Goal: Task Accomplishment & Management: Manage account settings

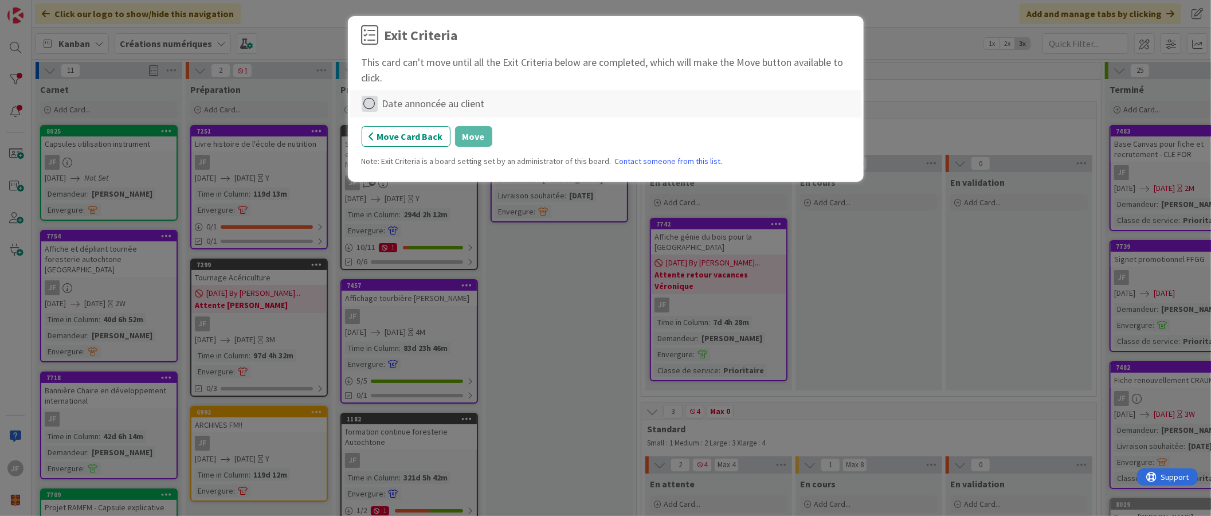
click at [371, 105] on icon at bounding box center [370, 104] width 16 height 16
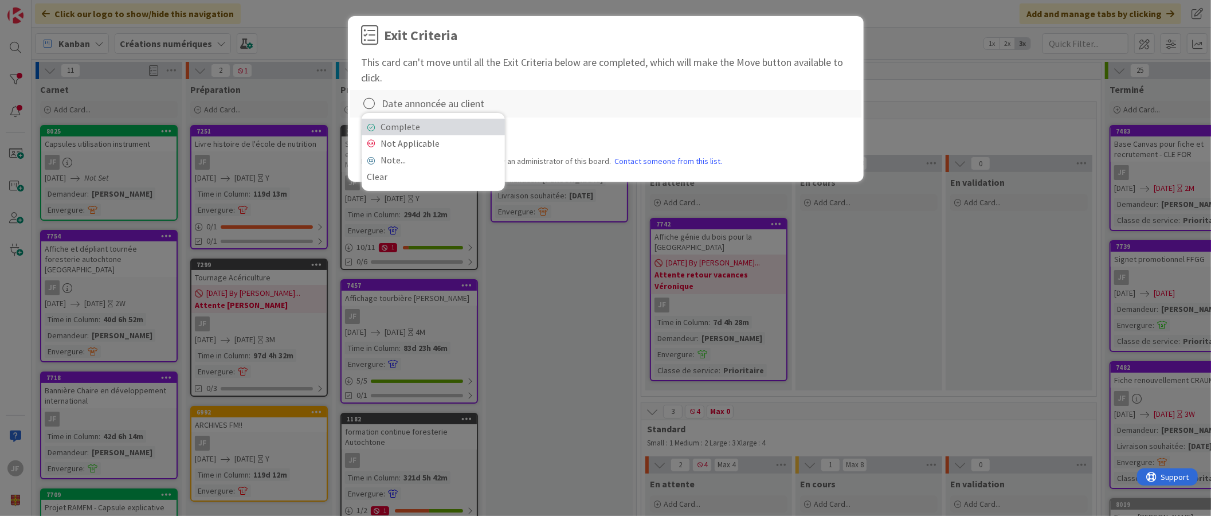
click at [415, 125] on link "Complete" at bounding box center [433, 127] width 143 height 17
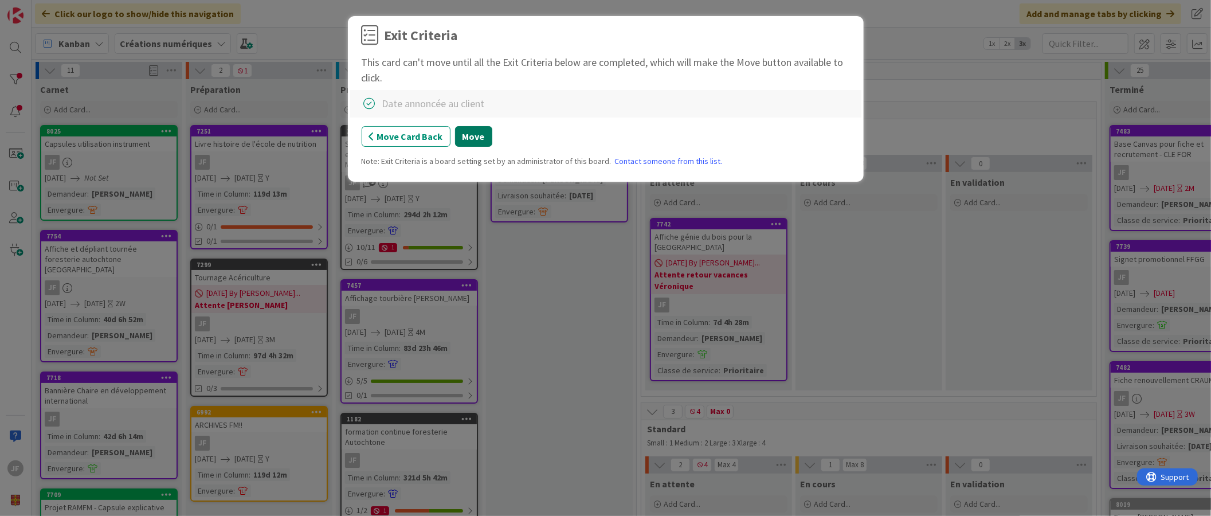
click at [472, 132] on button "Move" at bounding box center [473, 136] width 37 height 21
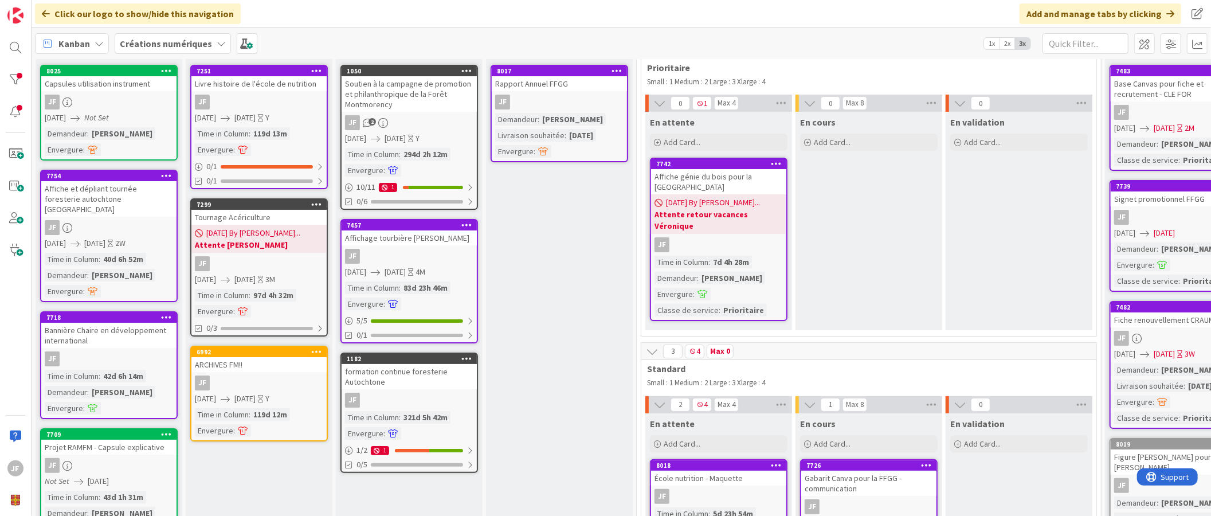
scroll to position [64, 0]
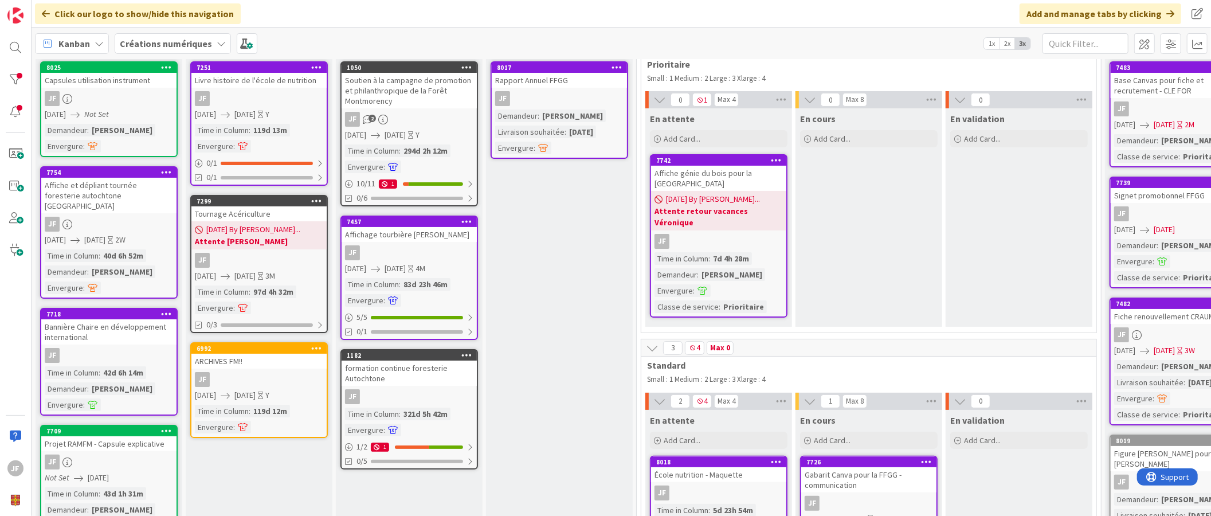
click at [428, 109] on link "1050 Soutien à la campagne de promotion et philanthropique de la Forêt Montmore…" at bounding box center [410, 133] width 138 height 145
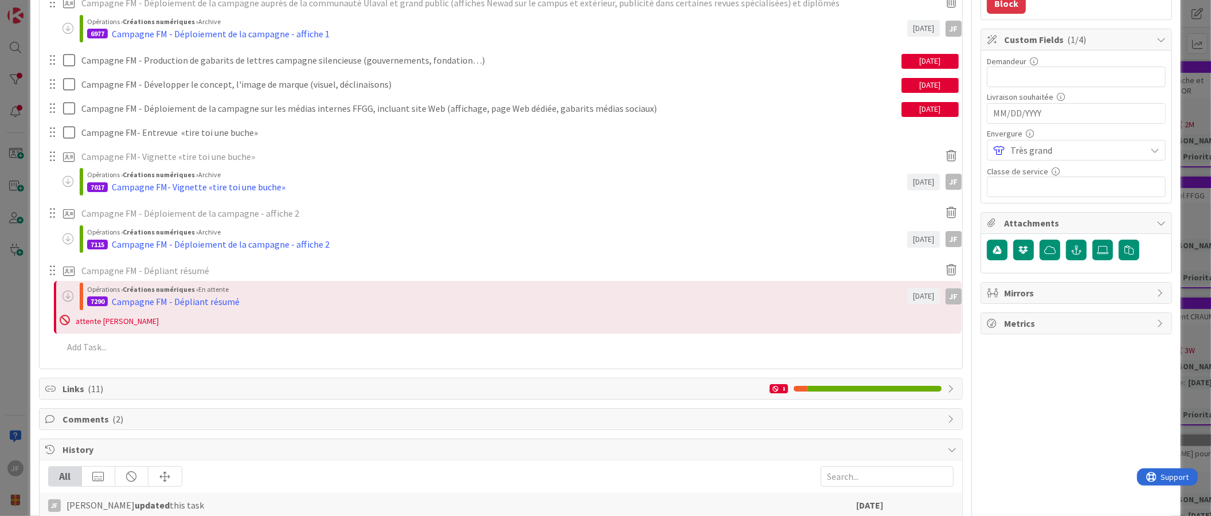
scroll to position [318, 0]
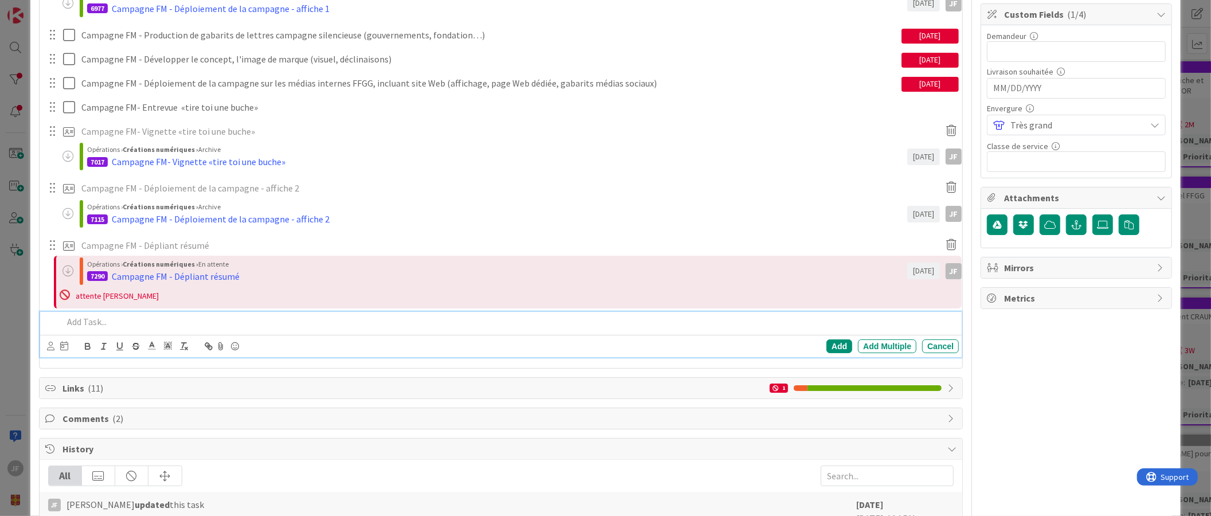
type textarea "x"
click at [89, 322] on p at bounding box center [508, 321] width 891 height 13
drag, startPoint x: 324, startPoint y: 214, endPoint x: 341, endPoint y: 220, distance: 17.4
click at [341, 220] on div "Opérations › Créations numériques › Archive 7115 Campagne FM - Déploiement de l…" at bounding box center [497, 214] width 820 height 26
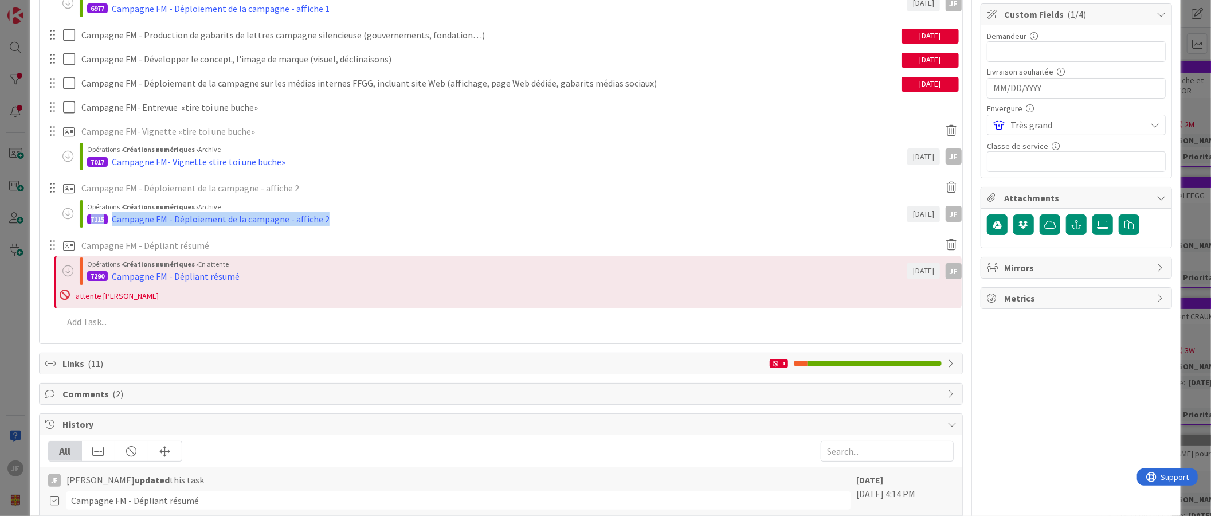
copy div "7115 Campagne FM - Déploiement de la campagne - affiche 2"
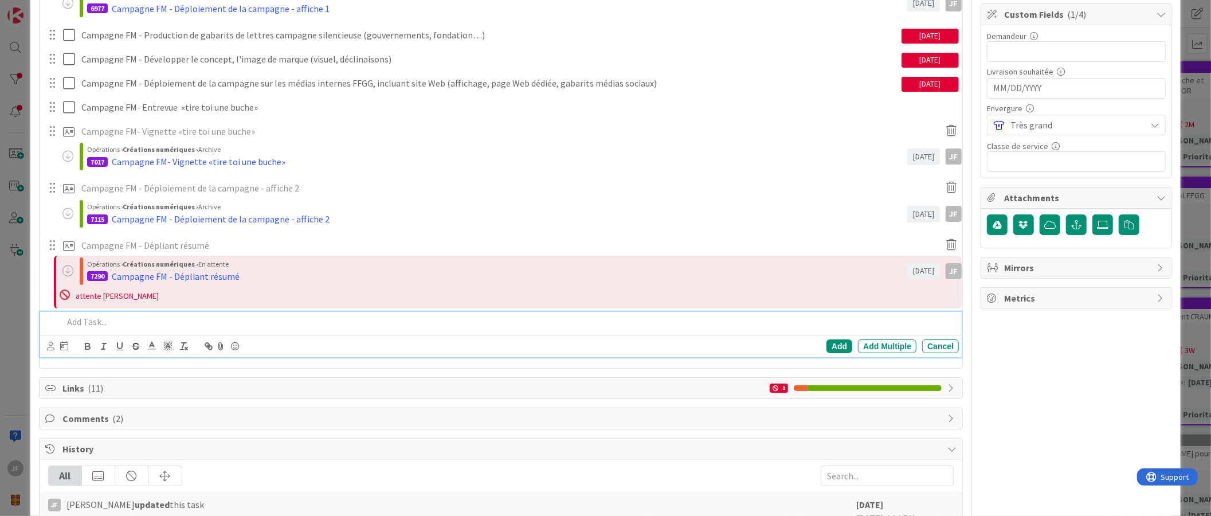
click at [112, 321] on p at bounding box center [508, 321] width 891 height 13
click at [208, 319] on p "Campagne FM - Déploiement affiche 3" at bounding box center [508, 321] width 891 height 13
click at [827, 345] on div "Add" at bounding box center [840, 346] width 26 height 14
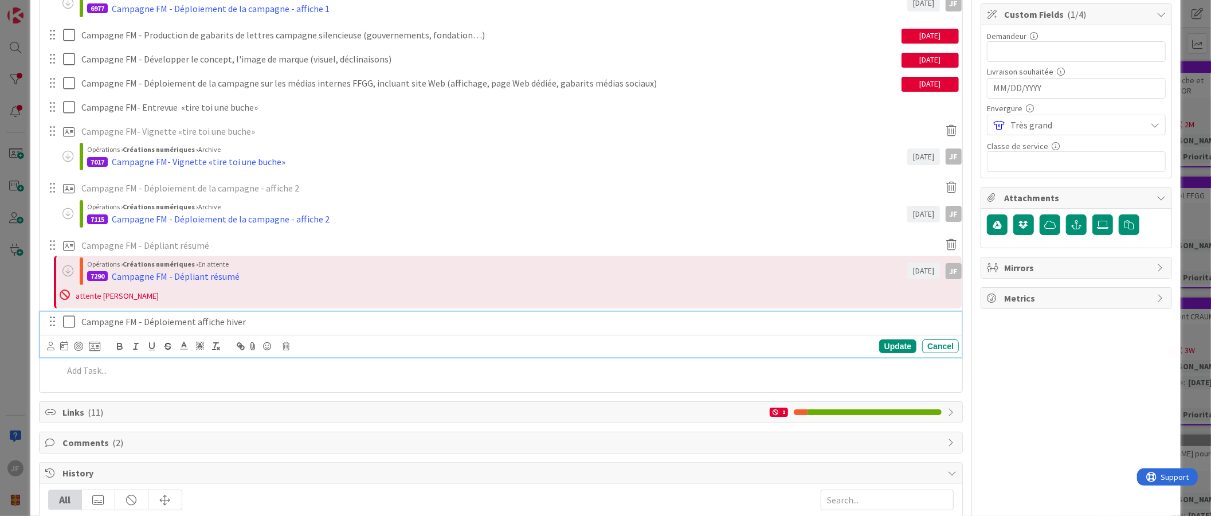
click at [107, 322] on p "Campagne FM - Déploiement affiche hiver" at bounding box center [517, 321] width 873 height 13
click at [93, 343] on icon at bounding box center [94, 346] width 11 height 10
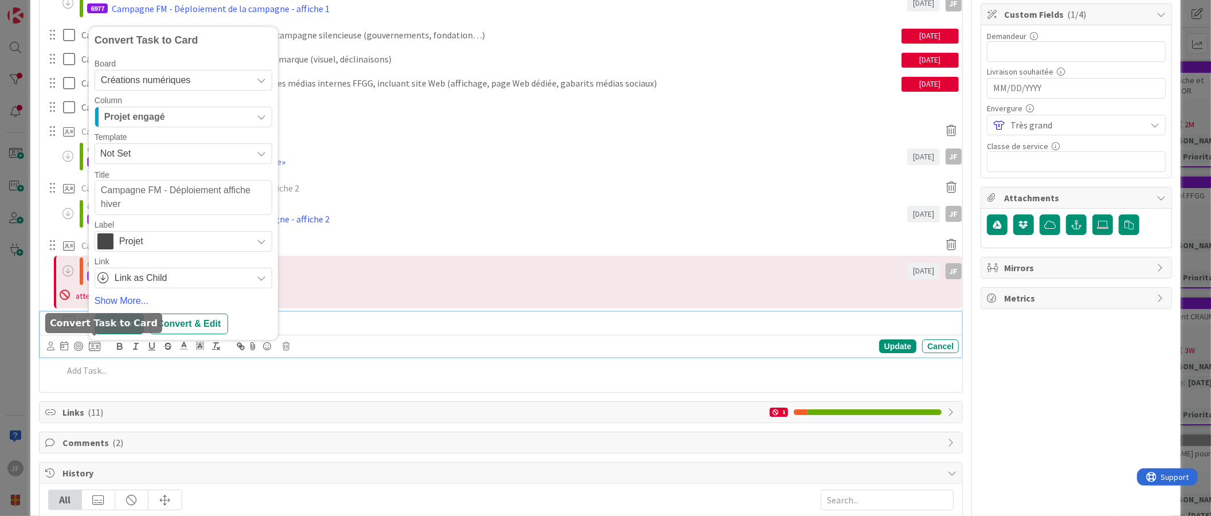
scroll to position [323, 0]
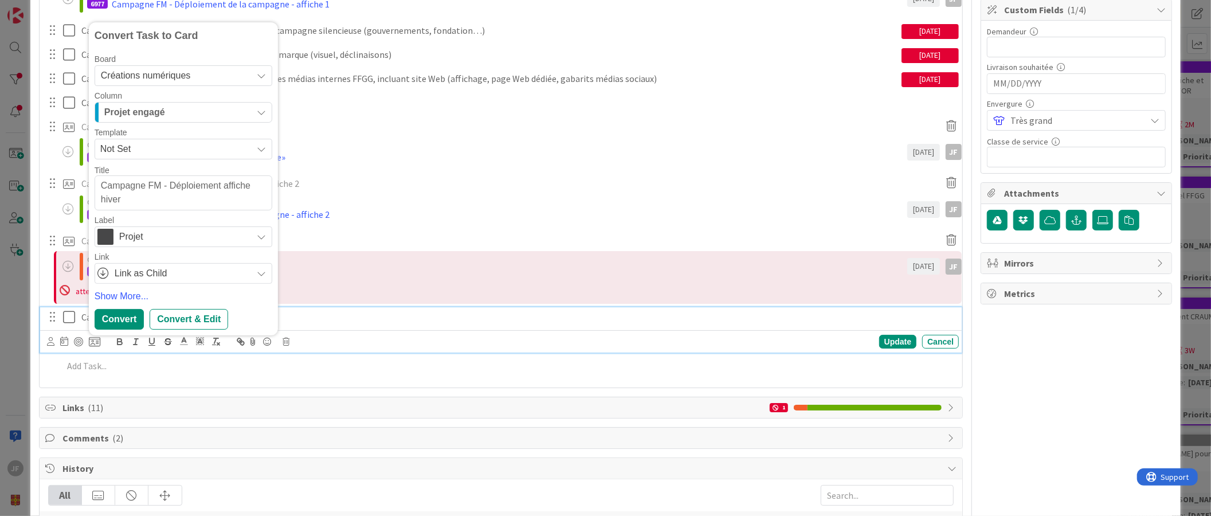
click at [261, 111] on icon "button" at bounding box center [261, 112] width 9 height 9
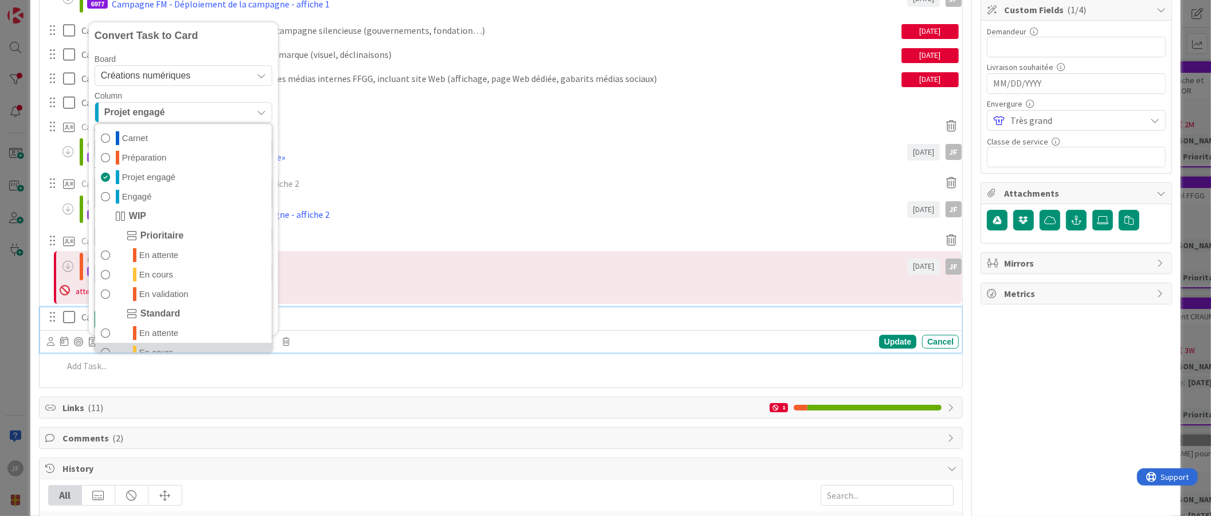
scroll to position [0, 0]
click at [105, 196] on span at bounding box center [105, 197] width 9 height 14
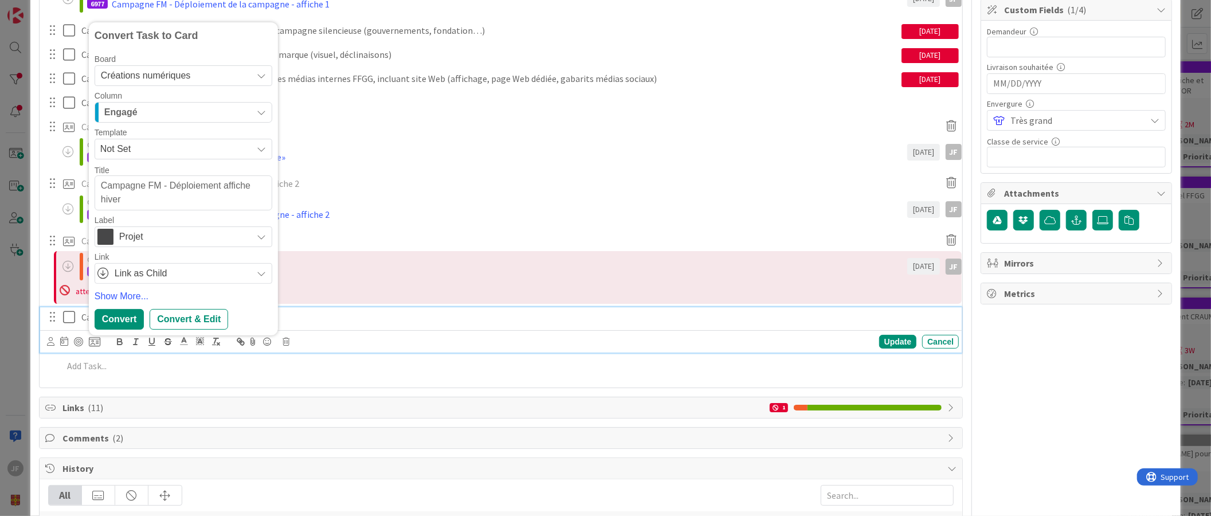
click at [259, 238] on icon at bounding box center [261, 236] width 9 height 9
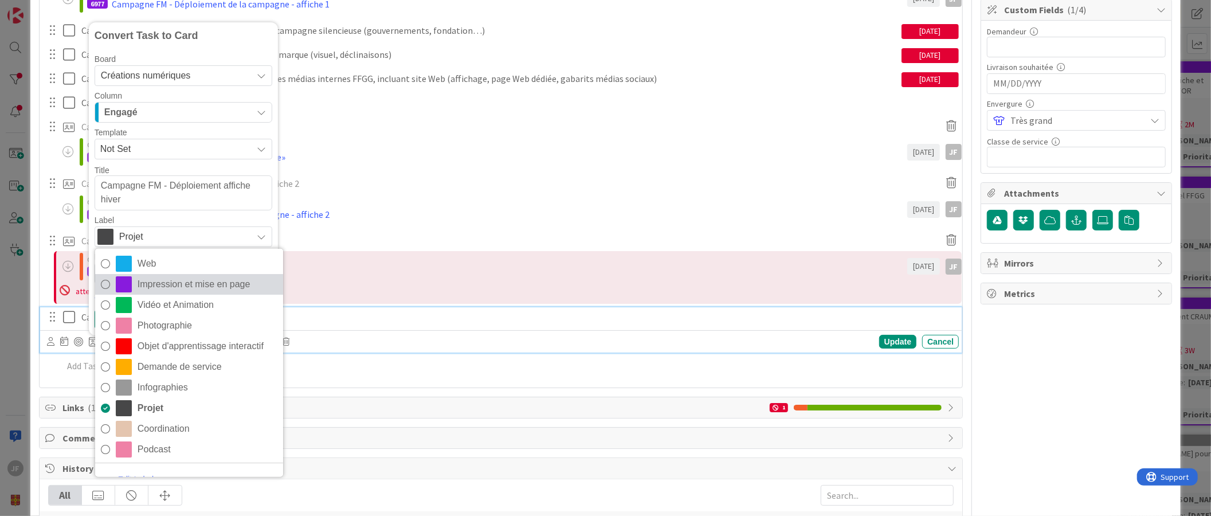
click at [224, 285] on span "Impression et mise en page" at bounding box center [208, 283] width 140 height 17
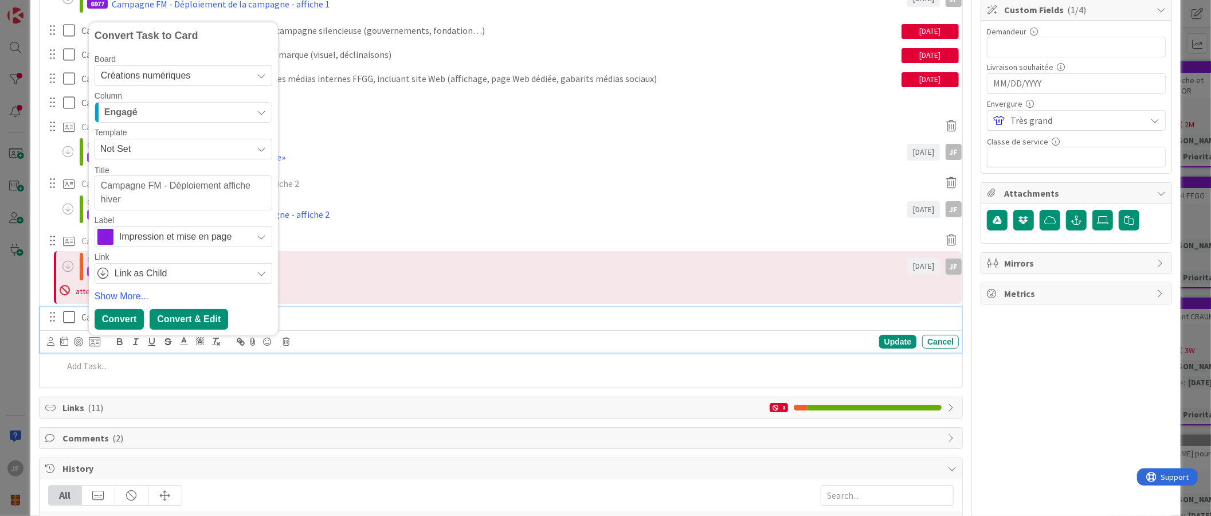
click at [199, 321] on div "Convert & Edit" at bounding box center [189, 319] width 79 height 21
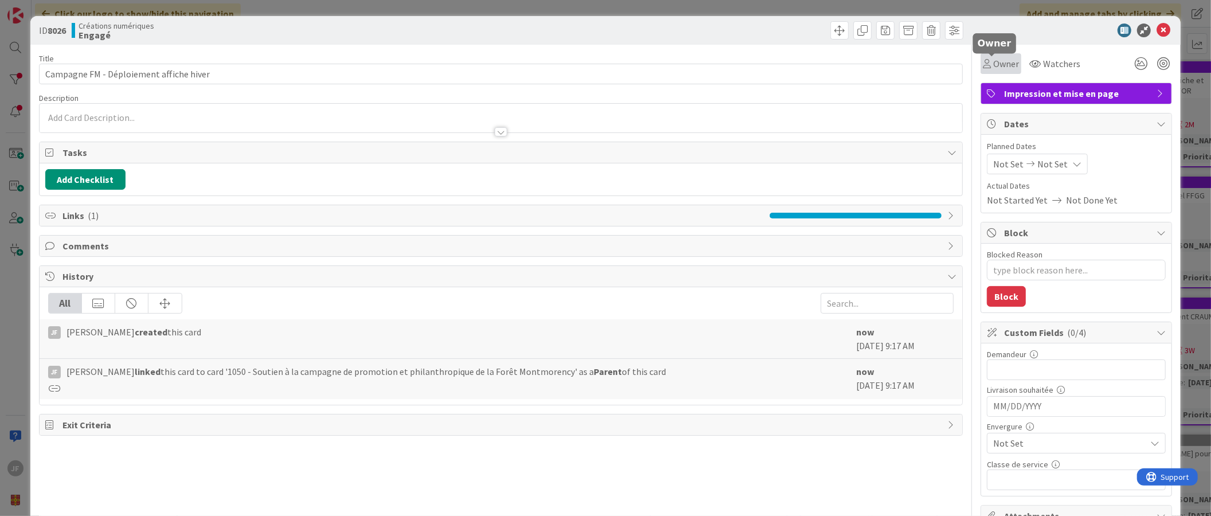
click at [999, 58] on span "Owner" at bounding box center [1006, 64] width 26 height 14
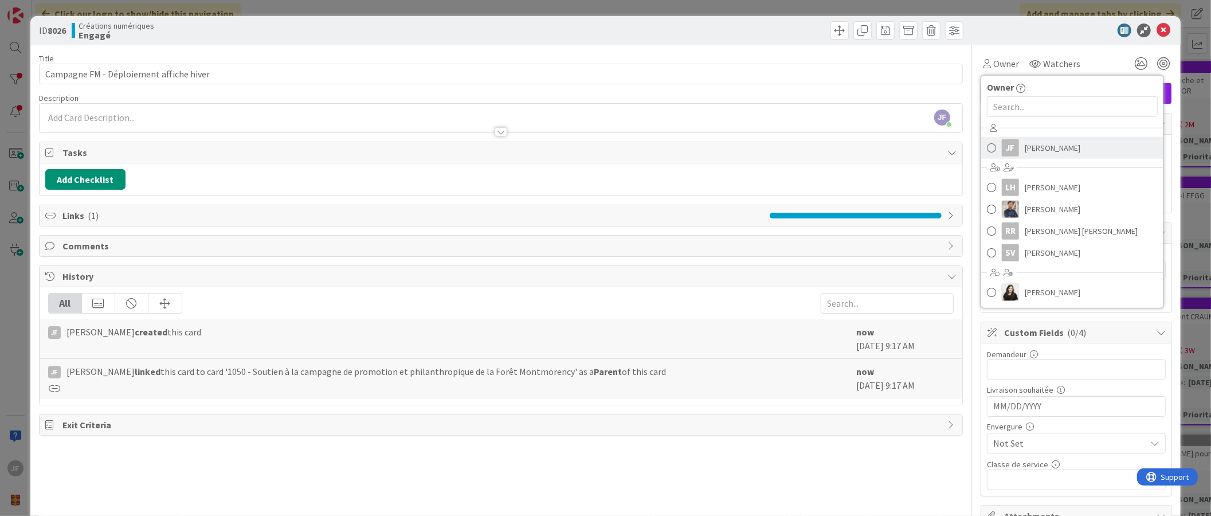
click at [1012, 143] on link "JF [PERSON_NAME]" at bounding box center [1072, 148] width 182 height 22
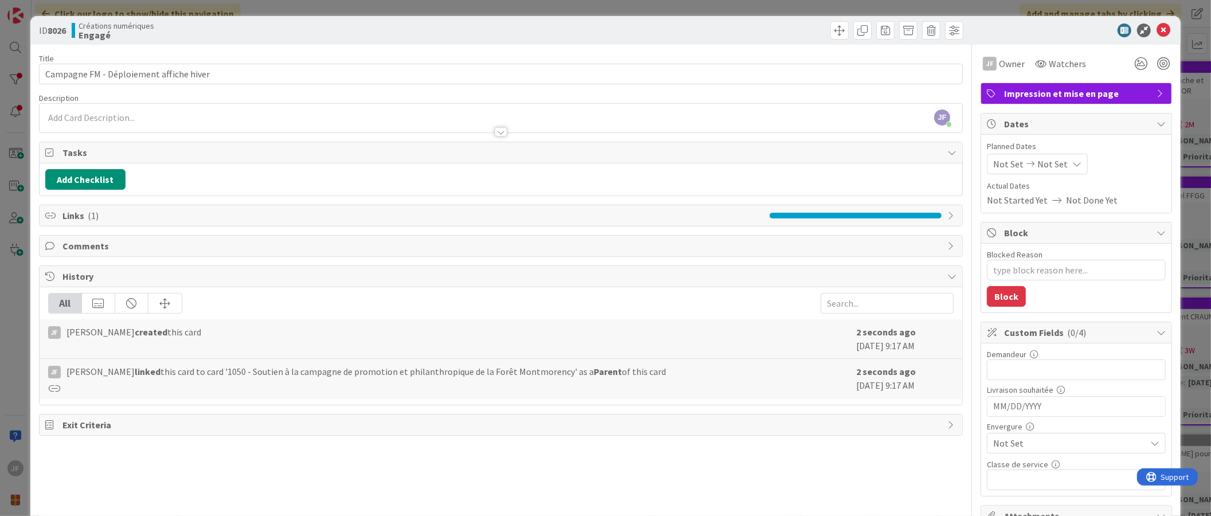
type textarea "x"
click at [1057, 164] on div "Not Set Not Set" at bounding box center [1037, 164] width 101 height 21
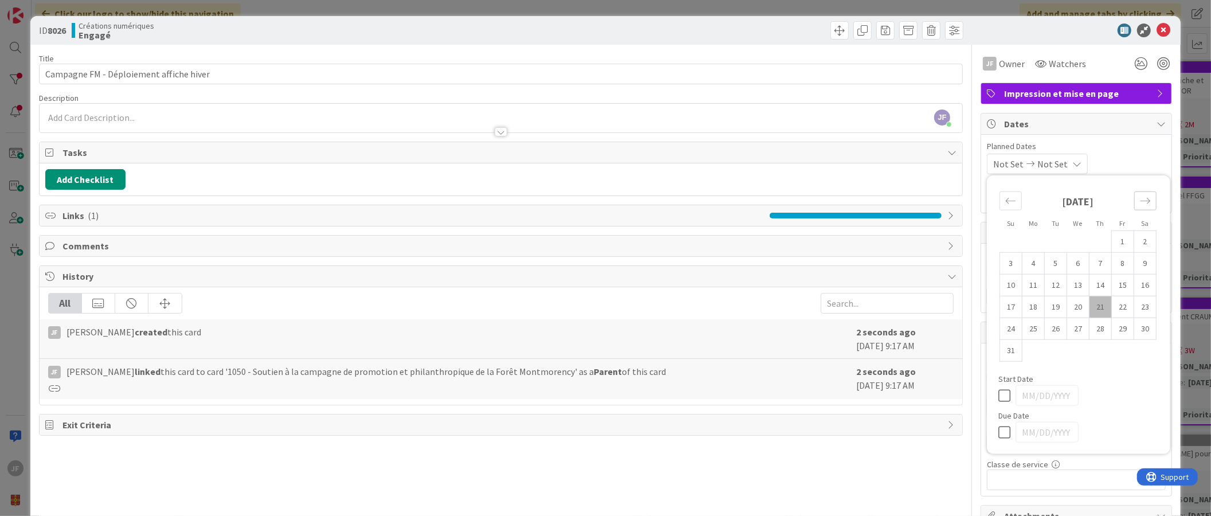
click at [1140, 202] on icon "Move forward to switch to the next month." at bounding box center [1145, 200] width 11 height 11
click at [1006, 201] on icon "Move backward to switch to the previous month." at bounding box center [1011, 201] width 10 height 6
click at [1023, 310] on td "22" at bounding box center [1034, 307] width 22 height 22
type input "[DATE]"
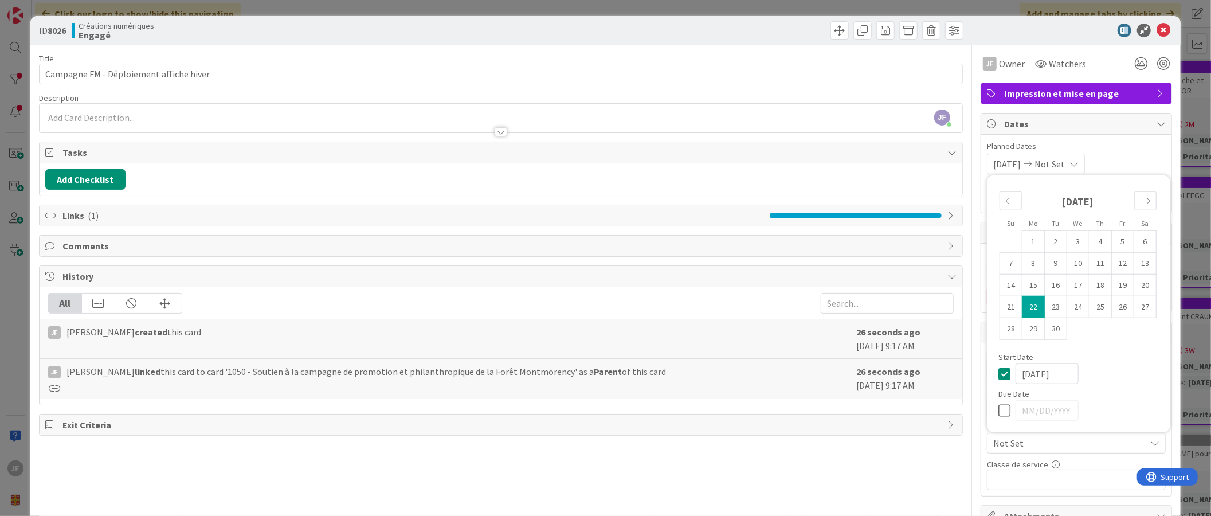
type textarea "x"
click at [1120, 157] on div "[DATE] Not Set Su Mo Tu We Th Fr Sa [DATE] 1 2 3 4 5 6 7 8 9 10 11 12 13 14 15 …" at bounding box center [1076, 164] width 179 height 21
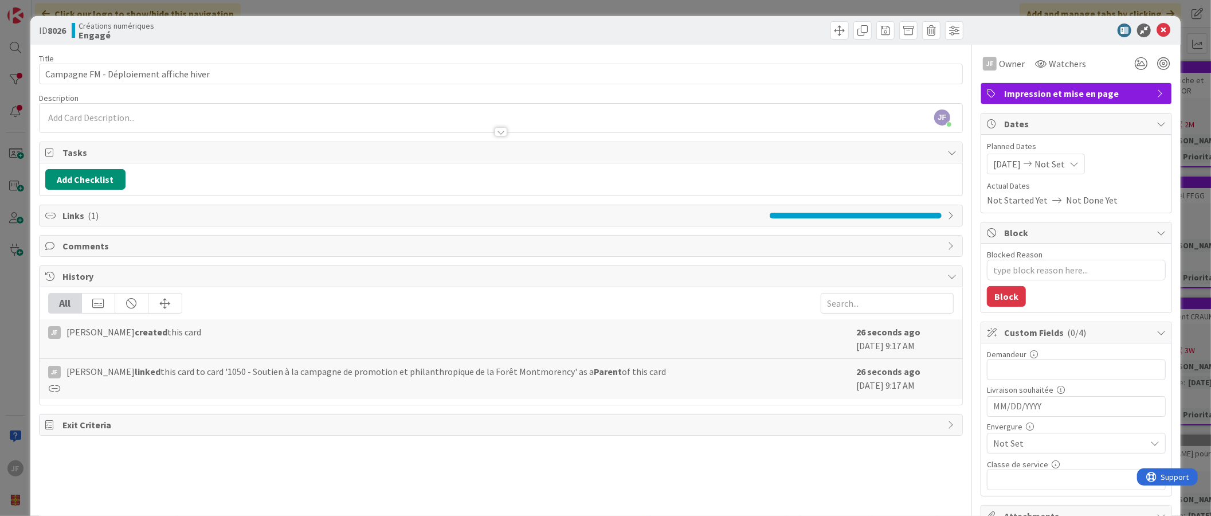
click at [1009, 166] on span "[DATE]" at bounding box center [1007, 164] width 28 height 14
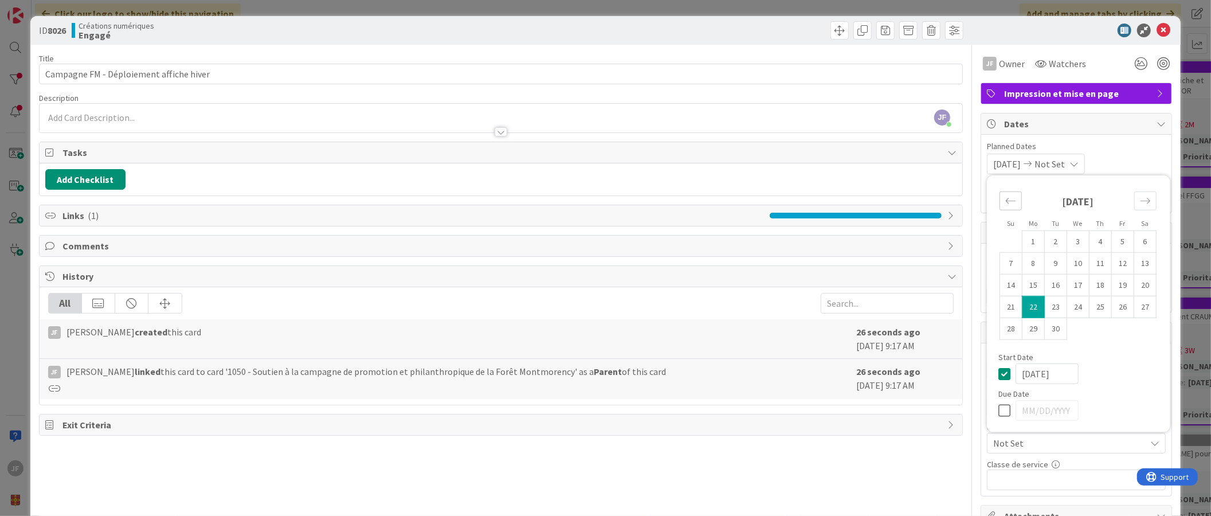
click at [1000, 194] on div "Move backward to switch to the previous month." at bounding box center [1011, 200] width 22 height 19
click at [1026, 331] on td "25" at bounding box center [1034, 329] width 22 height 22
type input "[DATE]"
type textarea "x"
click at [1074, 161] on icon at bounding box center [1074, 163] width 9 height 9
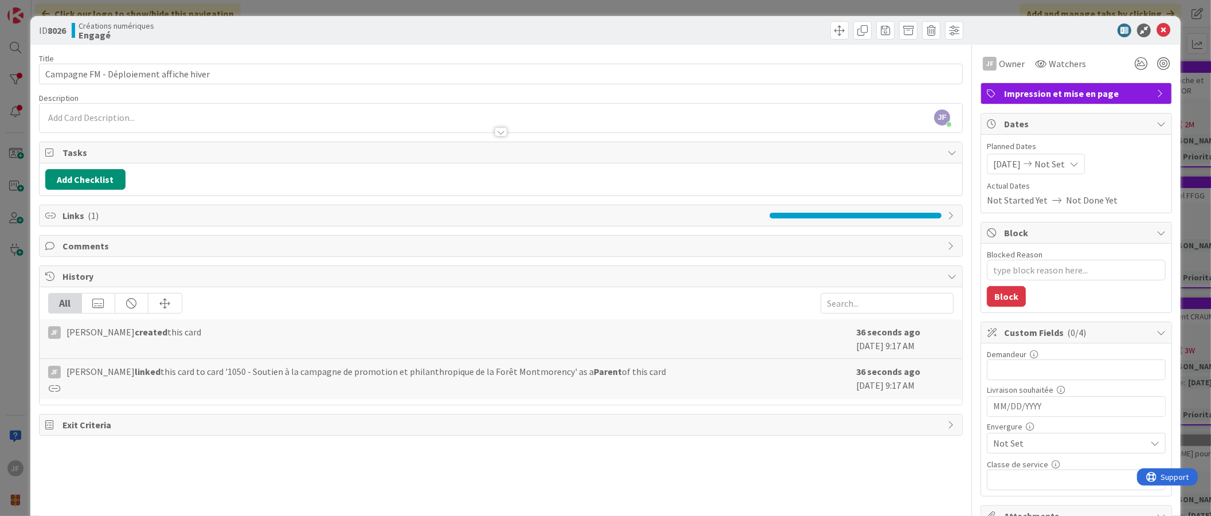
click at [1074, 161] on icon at bounding box center [1074, 163] width 9 height 9
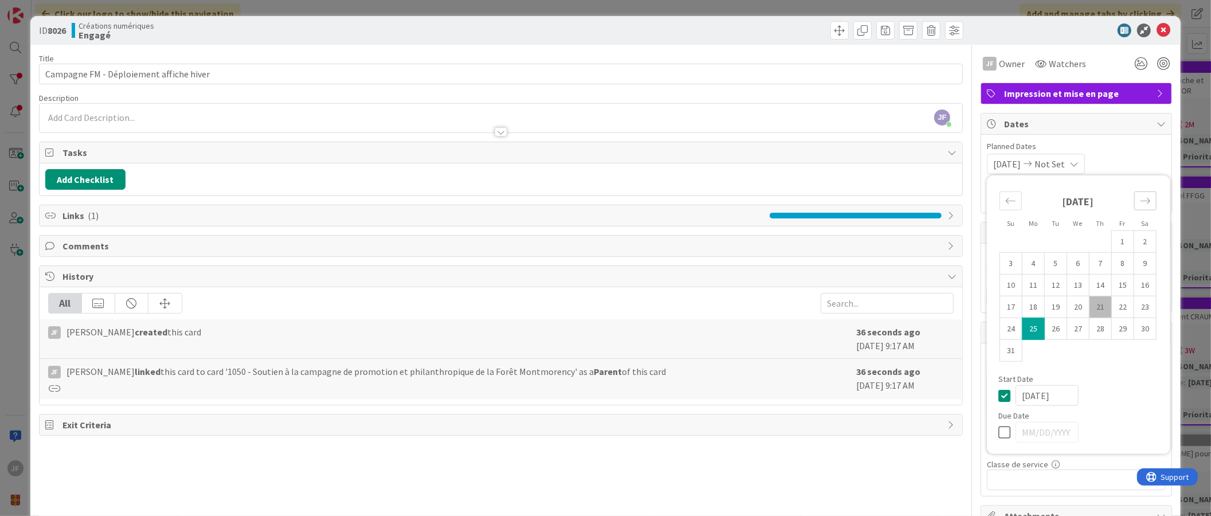
click at [1140, 199] on icon "Move forward to switch to the next month." at bounding box center [1145, 200] width 11 height 11
click at [1005, 199] on icon "Move backward to switch to the previous month." at bounding box center [1010, 200] width 11 height 11
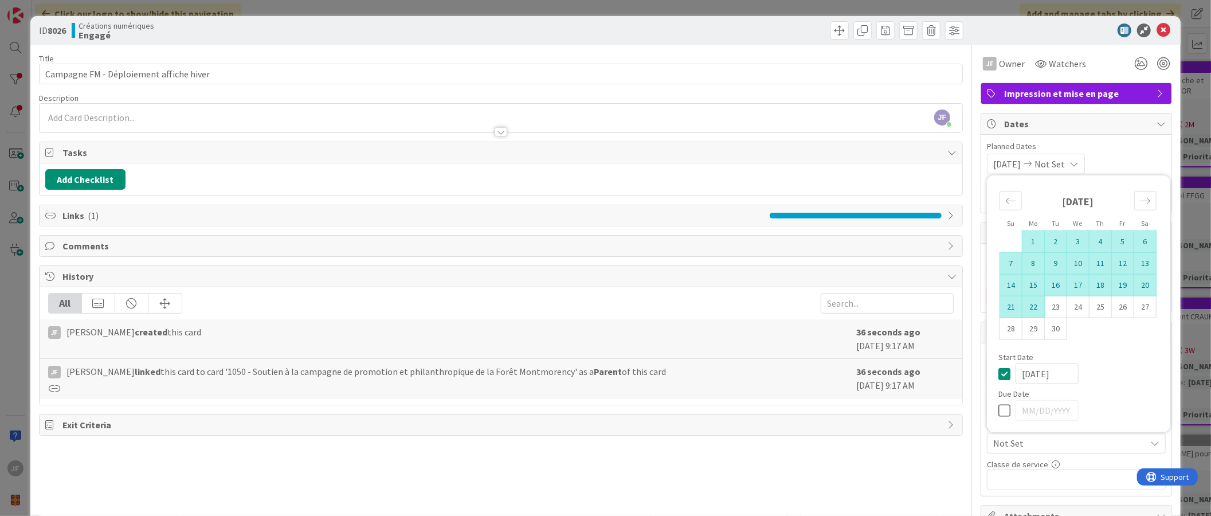
click at [1027, 308] on td "22" at bounding box center [1034, 307] width 22 height 22
type input "[DATE]"
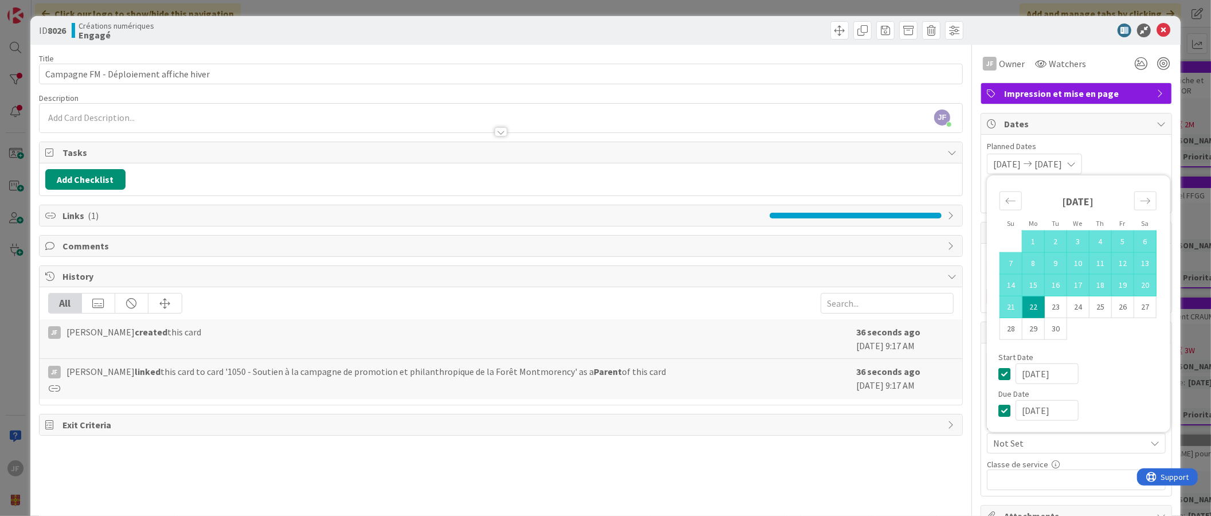
type textarea "x"
click at [1107, 377] on div "[DATE]" at bounding box center [1087, 373] width 143 height 21
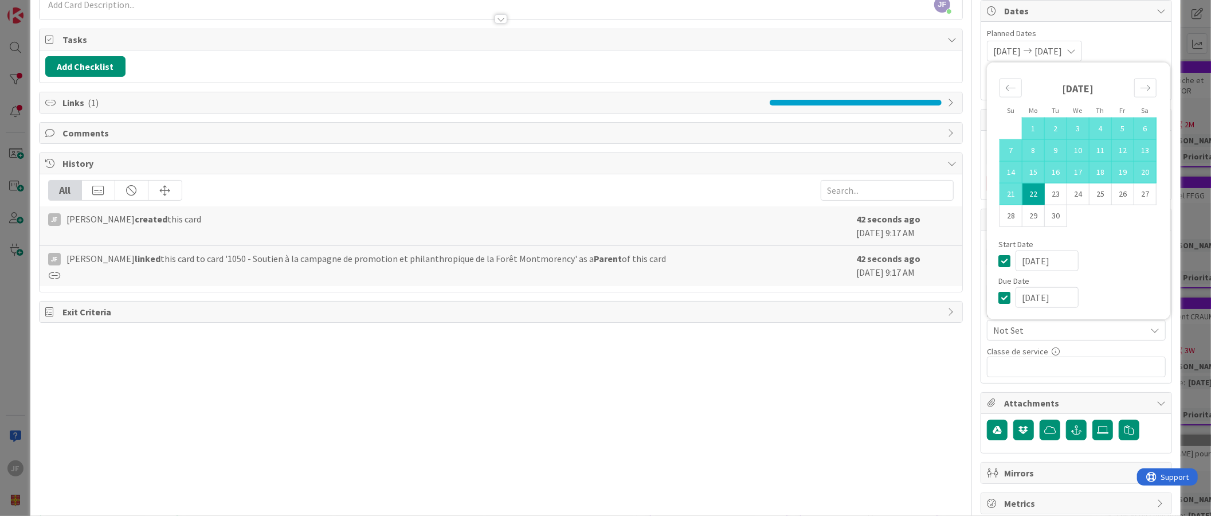
scroll to position [127, 0]
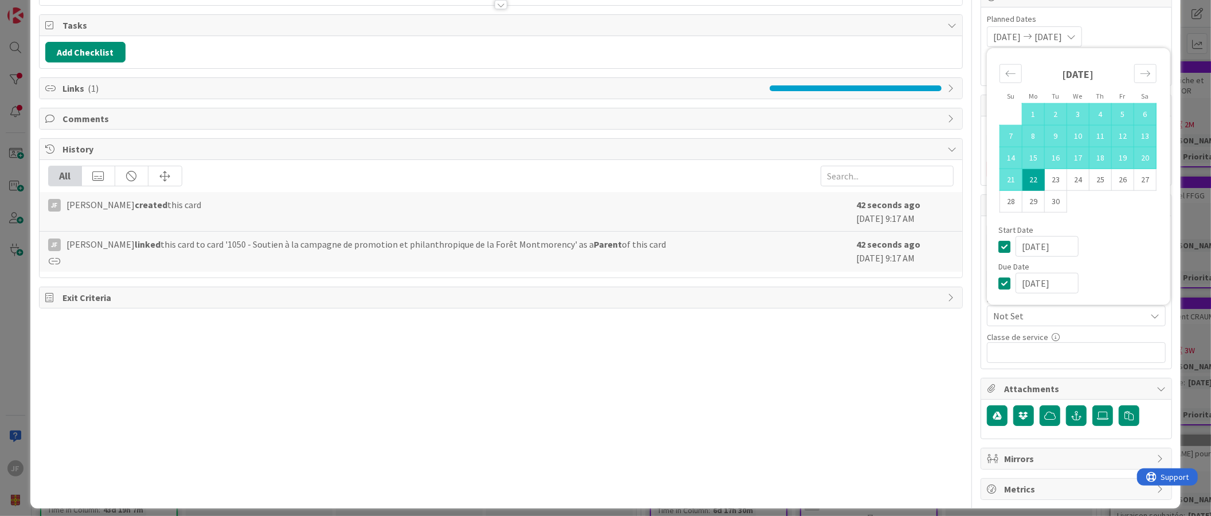
click at [1122, 338] on div "Classe de service 0 / 32" at bounding box center [1076, 337] width 179 height 10
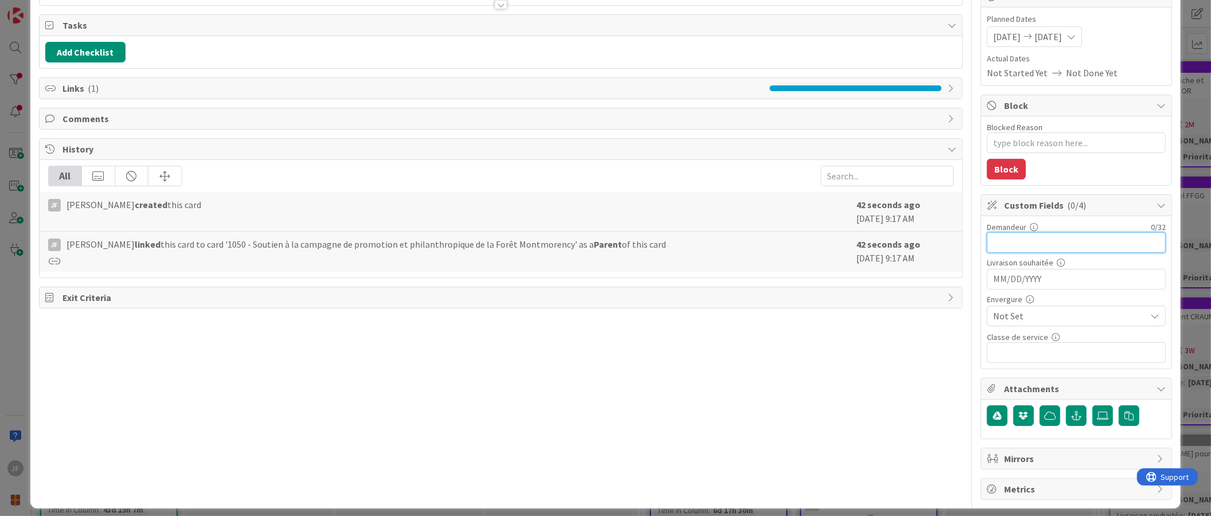
click at [1023, 245] on input "text" at bounding box center [1076, 242] width 179 height 21
type input "[PERSON_NAME]"
type textarea "x"
type input "[PERSON_NAME]"
type textarea "x"
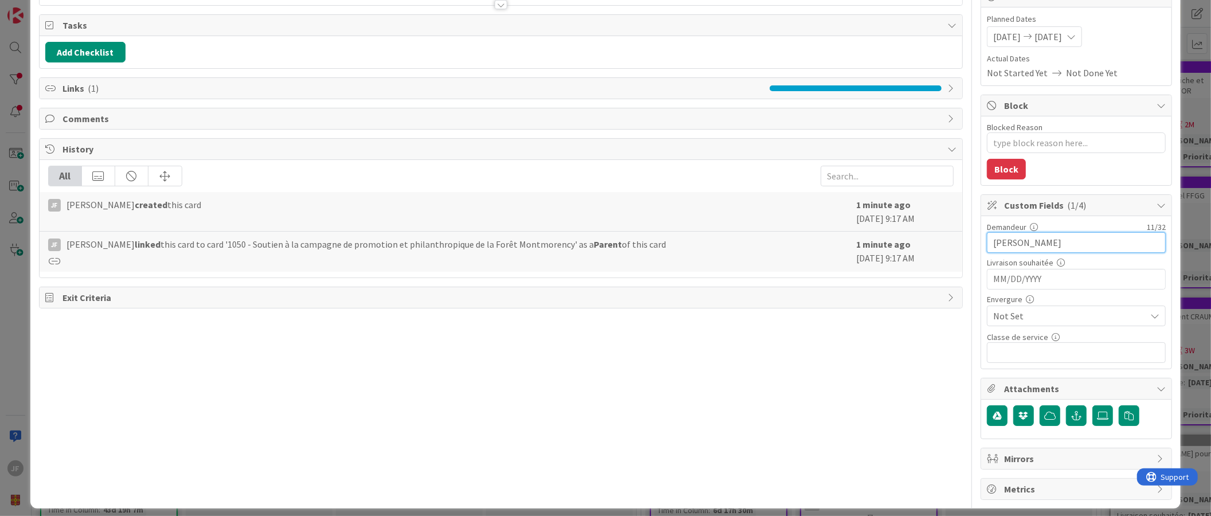
type input "[PERSON_NAME]"
type textarea "x"
type input "[PERSON_NAME]"
type textarea "x"
type input "[PERSON_NAME]"
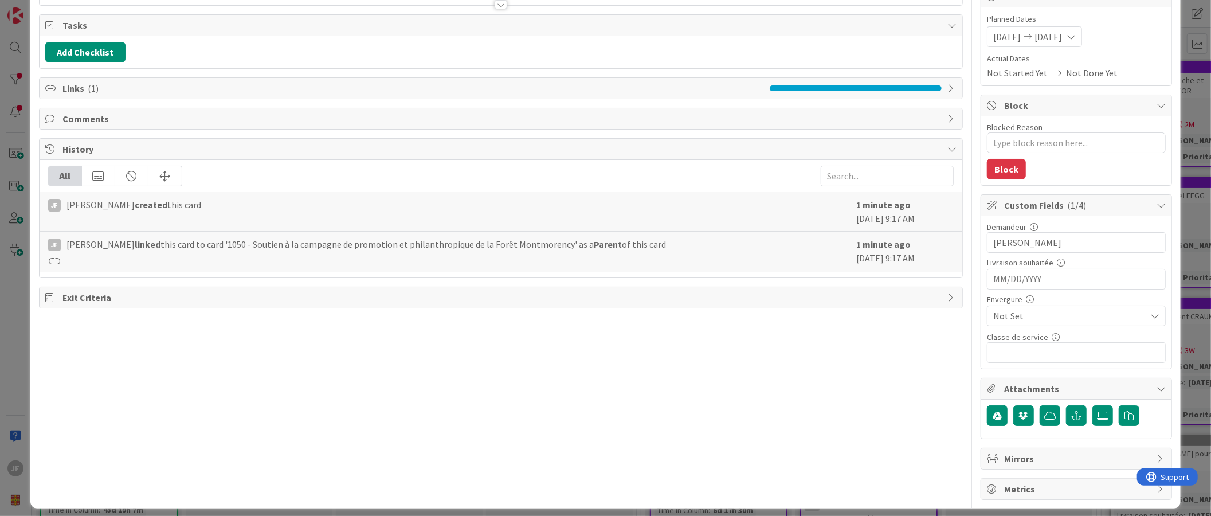
click at [1046, 277] on input "MM/DD/YYYY" at bounding box center [1076, 278] width 166 height 19
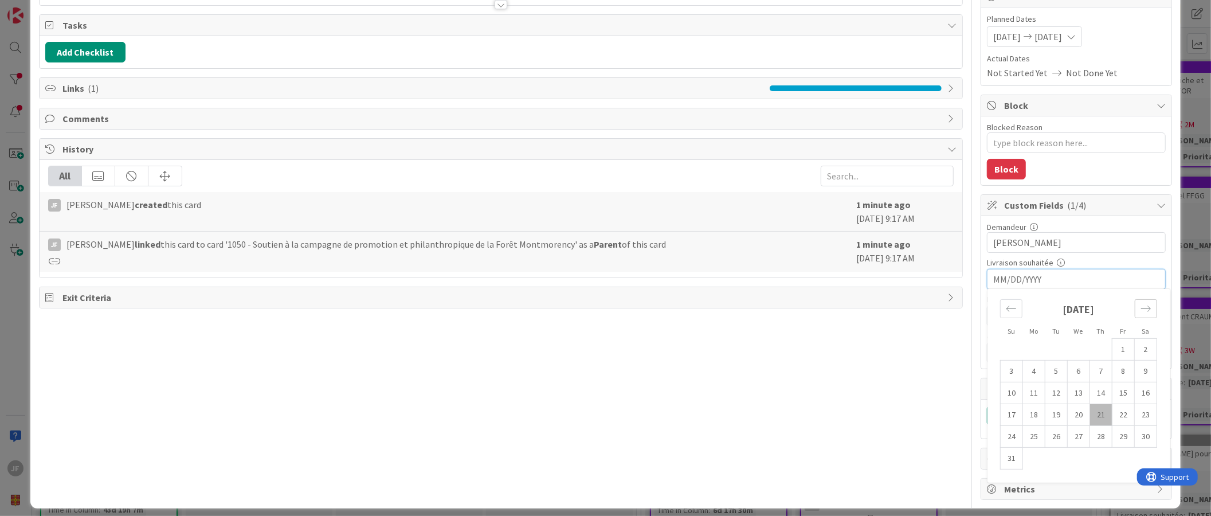
click at [1141, 311] on icon "Move forward to switch to the next month." at bounding box center [1146, 308] width 11 height 11
click at [1025, 411] on td "22" at bounding box center [1034, 415] width 22 height 22
type textarea "x"
type input "[DATE]"
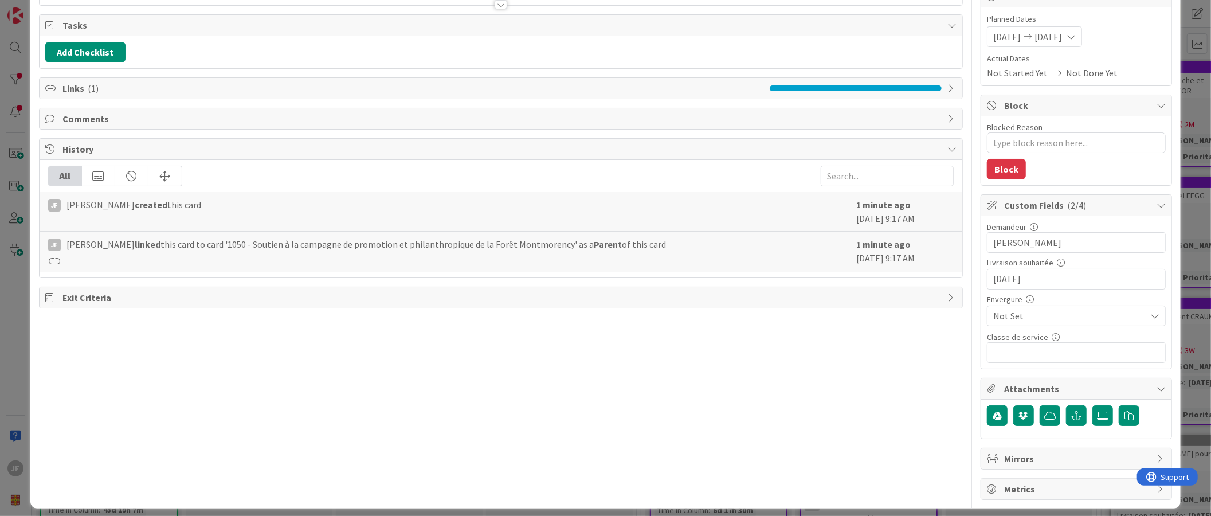
click at [1151, 313] on div "Not Set" at bounding box center [1076, 316] width 179 height 21
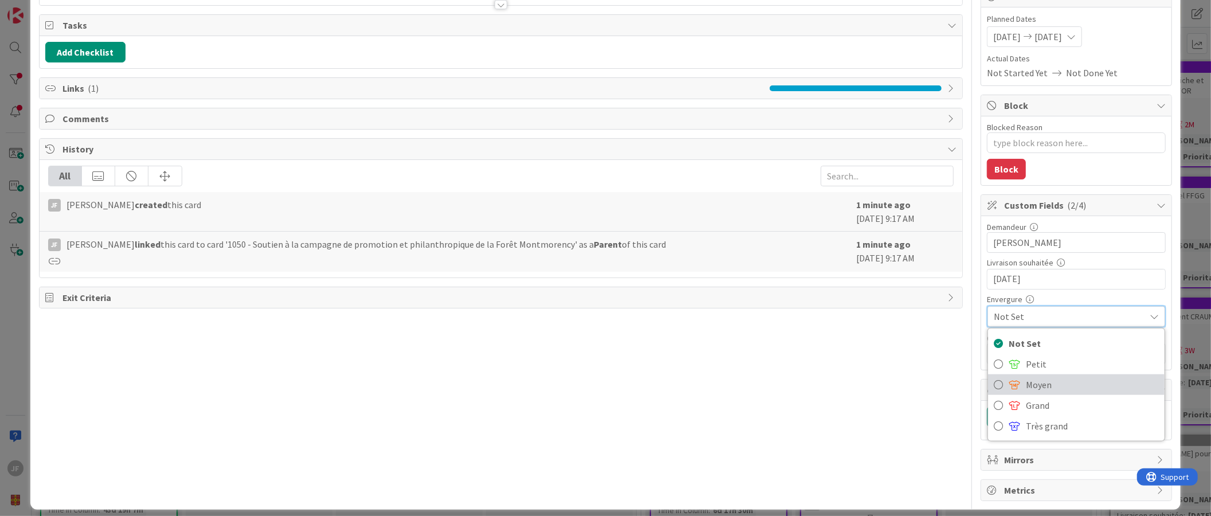
click at [1036, 392] on span "Moyen" at bounding box center [1092, 384] width 133 height 17
type textarea "x"
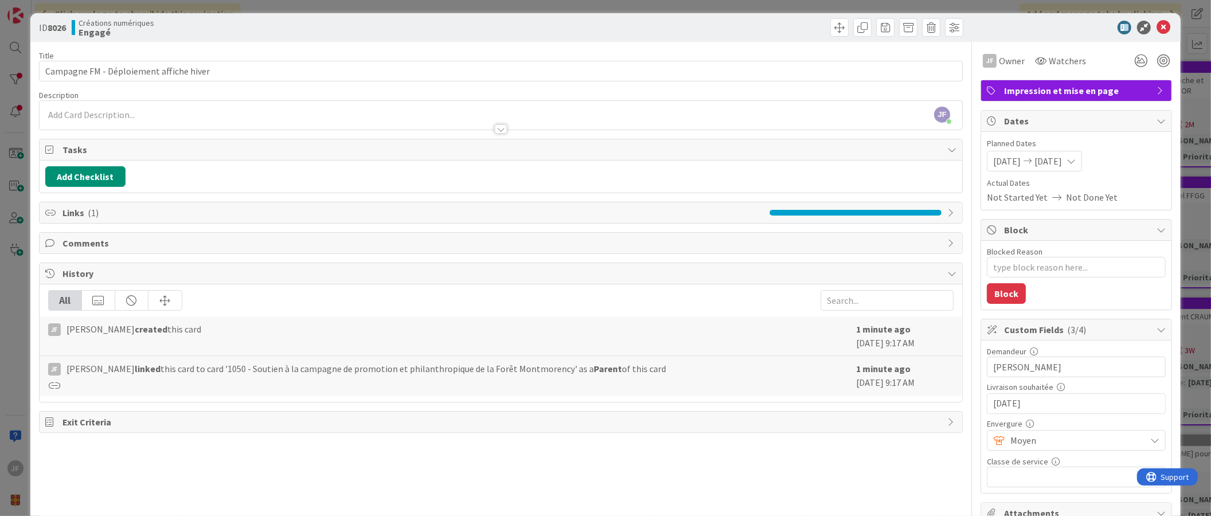
scroll to position [0, 0]
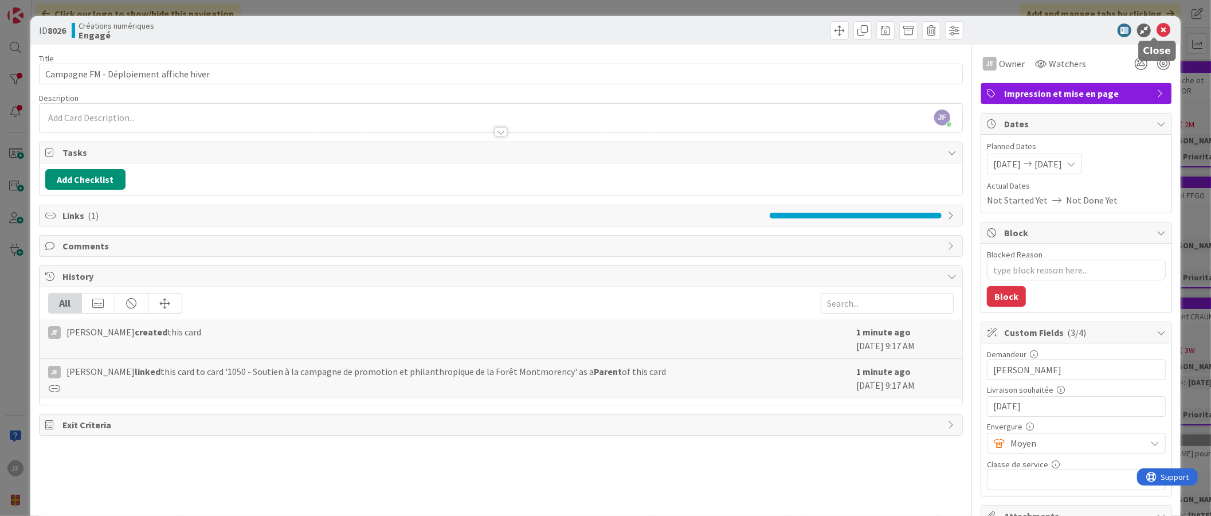
click at [1157, 28] on icon at bounding box center [1164, 31] width 14 height 14
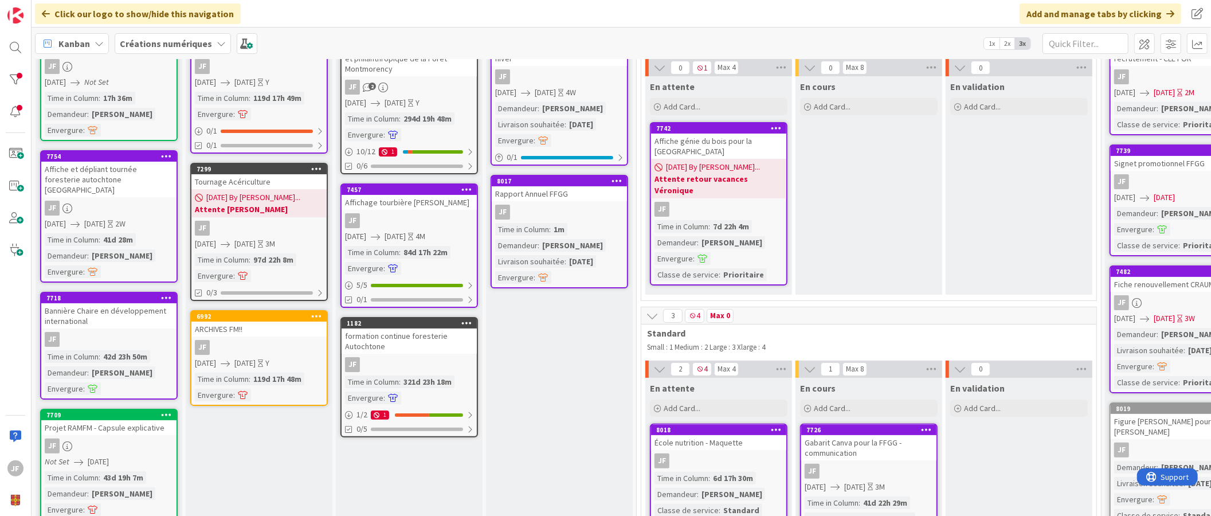
scroll to position [127, 0]
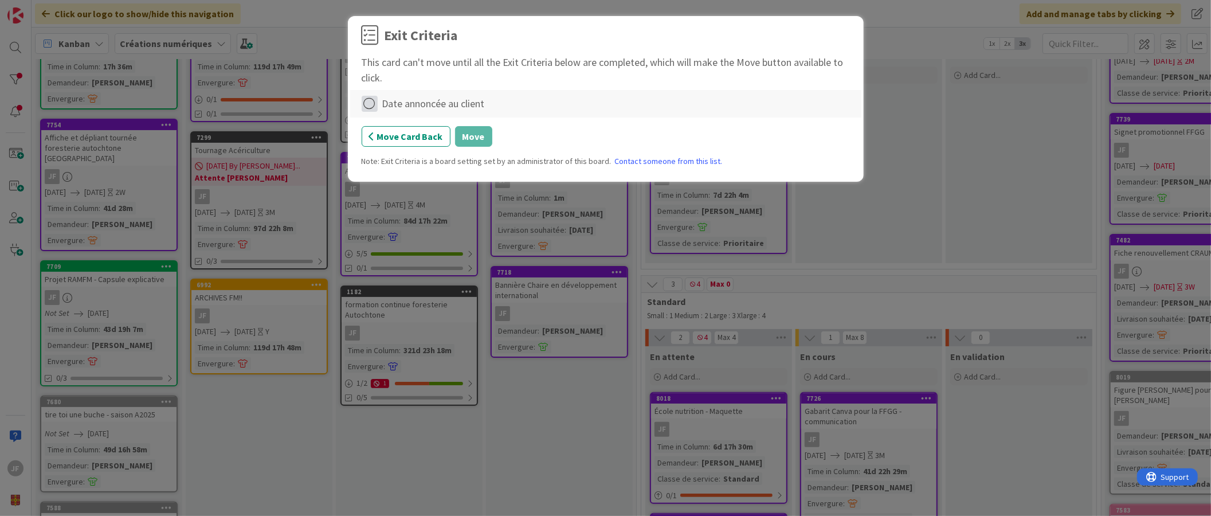
click at [366, 104] on icon at bounding box center [370, 104] width 16 height 16
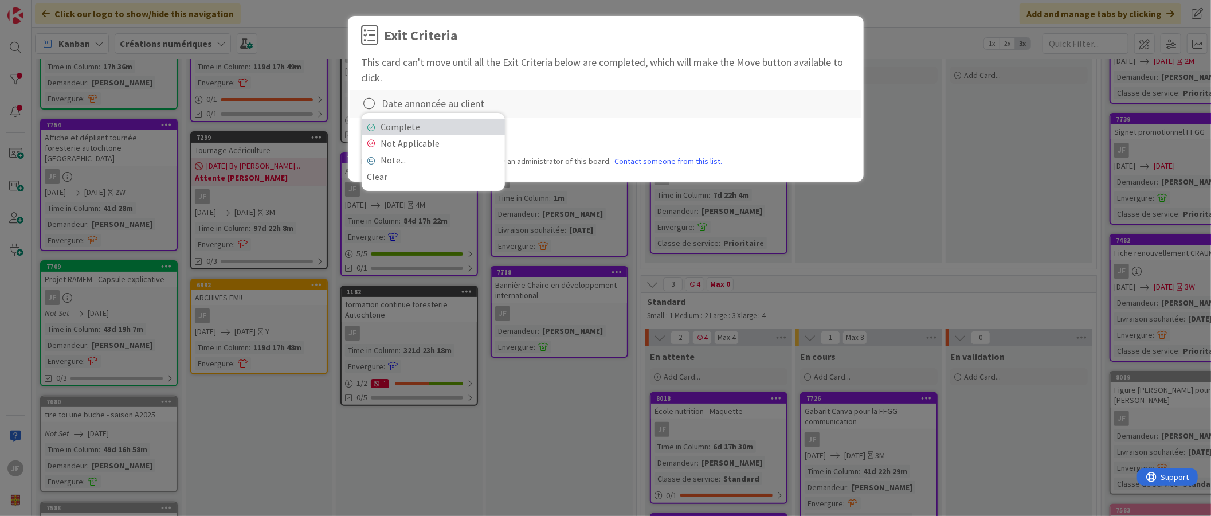
click at [406, 123] on link "Complete" at bounding box center [433, 127] width 143 height 17
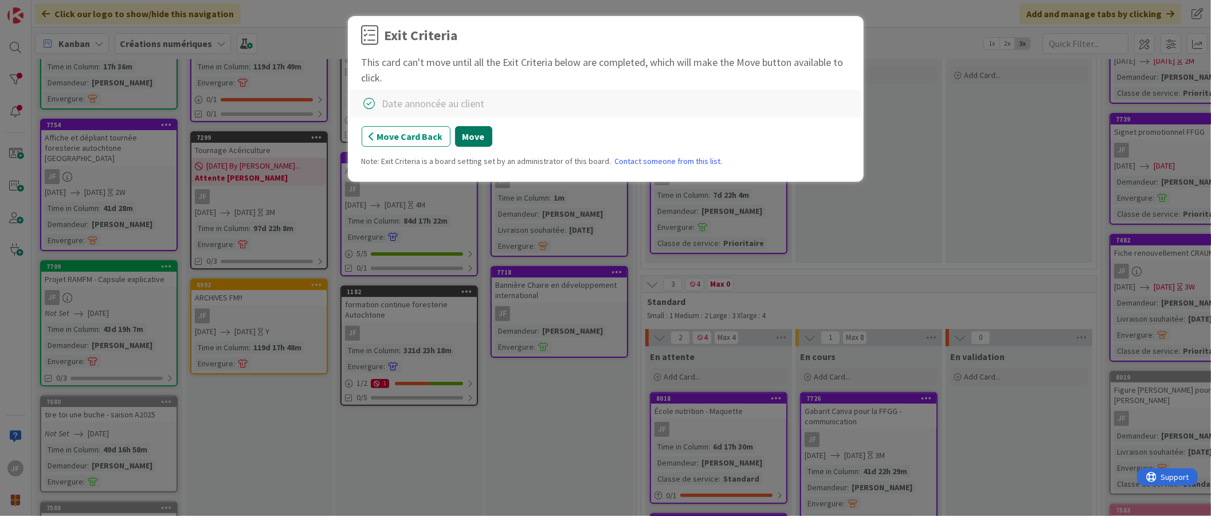
click at [463, 134] on button "Move" at bounding box center [473, 136] width 37 height 21
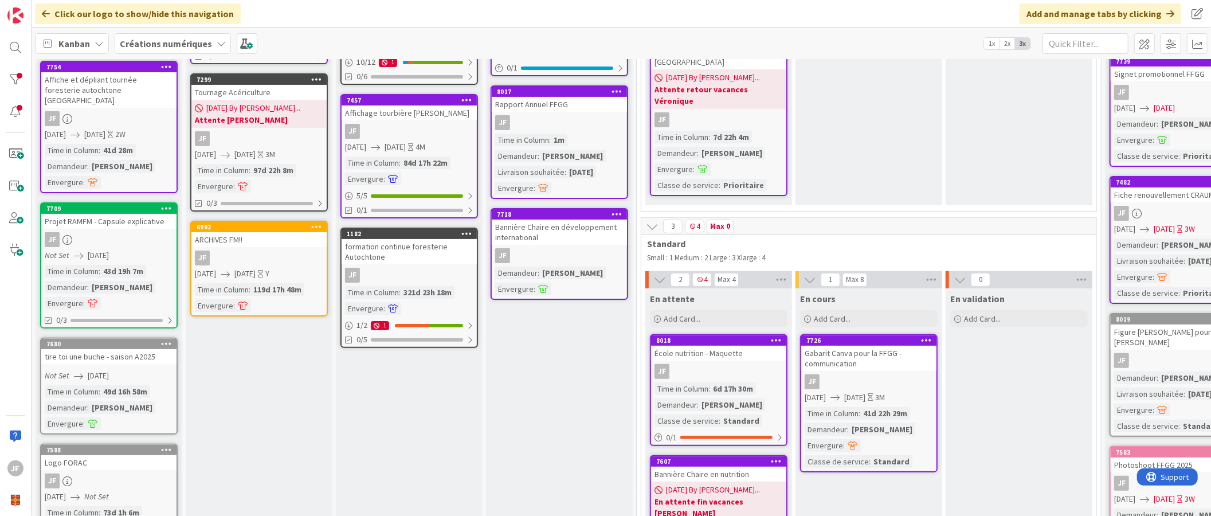
scroll to position [191, 0]
